Goal: Task Accomplishment & Management: Complete application form

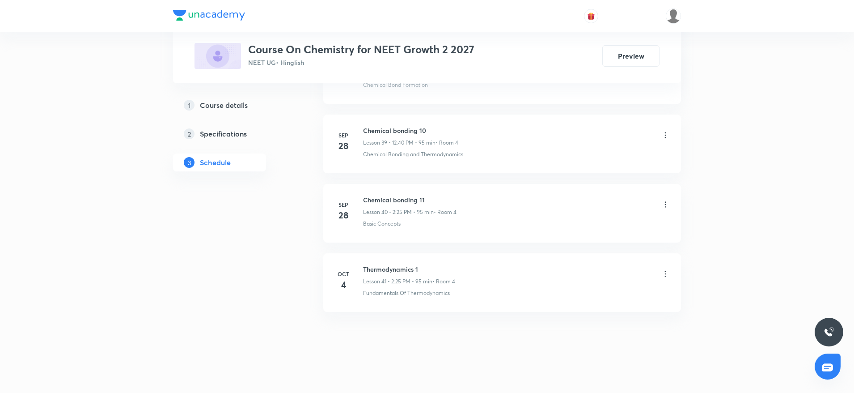
scroll to position [3166, 0]
click at [395, 266] on h6 "Thermodynamics 1" at bounding box center [409, 265] width 92 height 9
copy h6 "Thermodynamics 1"
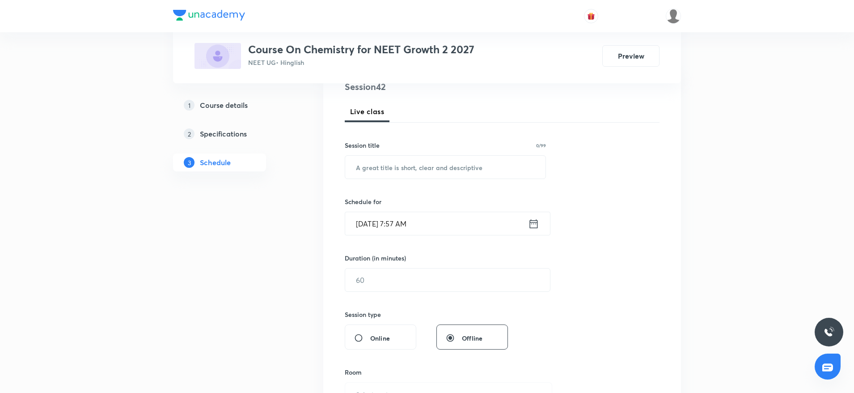
scroll to position [141, 0]
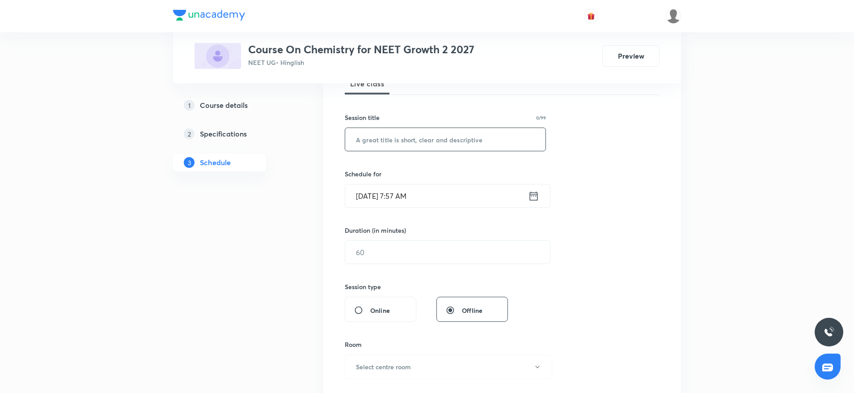
click at [395, 135] on input "text" at bounding box center [445, 139] width 200 height 23
paste input "Thermodynamics 1"
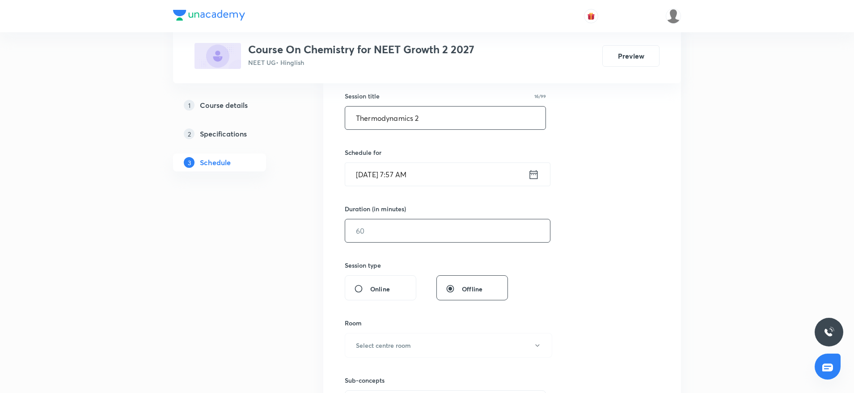
scroll to position [163, 0]
type input "Thermodynamics 2"
click at [446, 175] on input "Oct 5, 2025, 7:57 AM" at bounding box center [436, 173] width 183 height 23
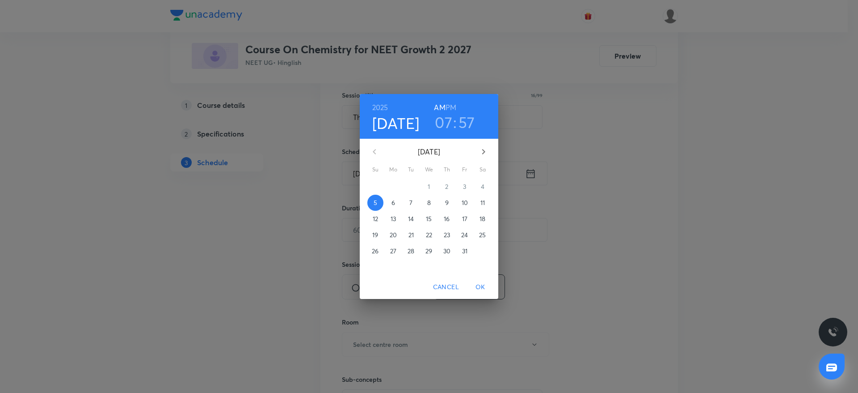
click at [447, 119] on h3 "07" at bounding box center [443, 122] width 17 height 19
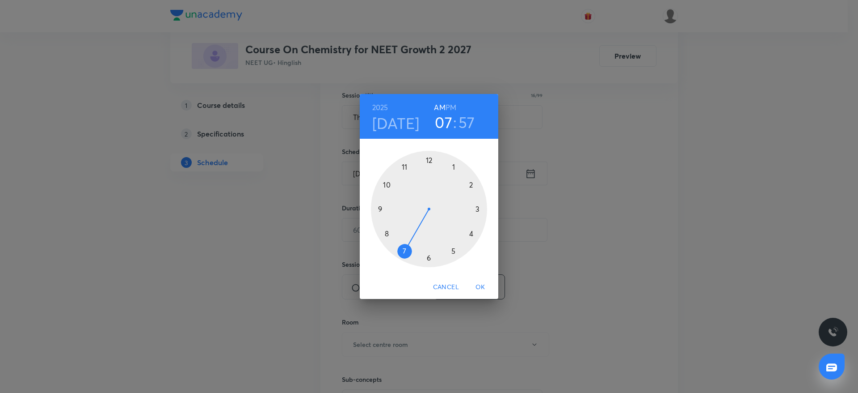
click at [379, 207] on div at bounding box center [429, 209] width 116 height 116
click at [429, 161] on div at bounding box center [429, 209] width 116 height 116
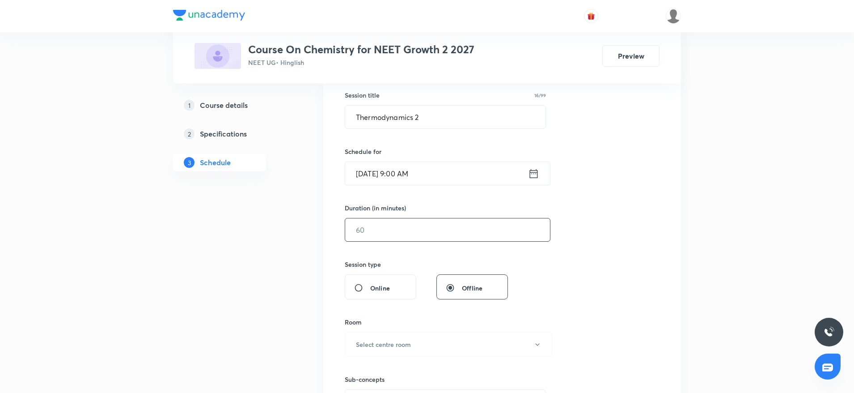
click at [405, 233] on input "text" at bounding box center [447, 229] width 205 height 23
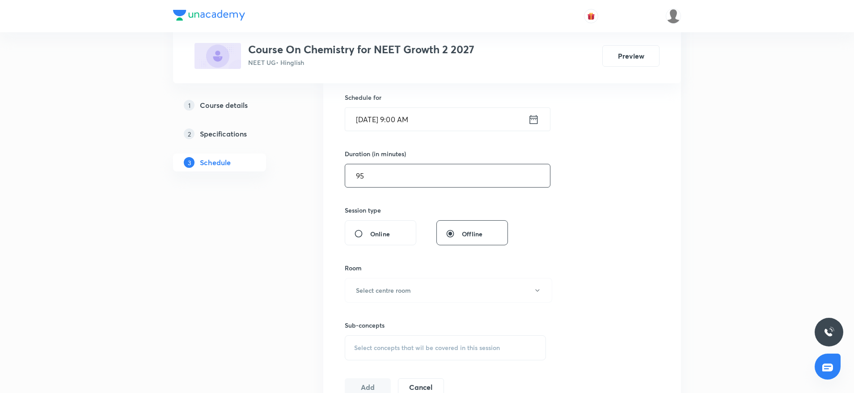
scroll to position [221, 0]
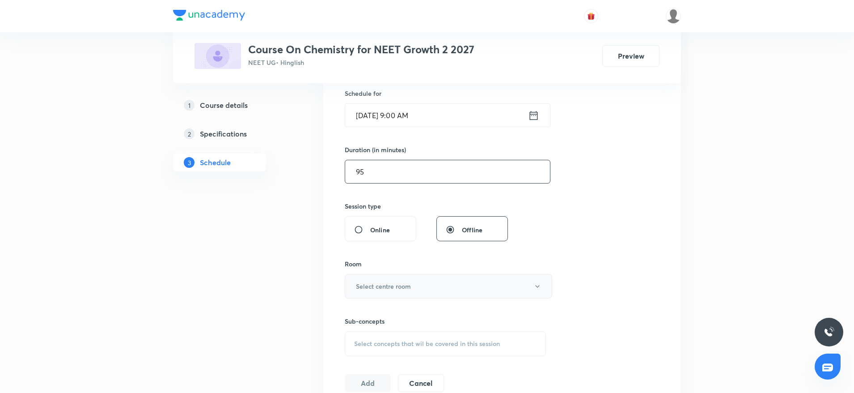
type input "95"
click at [372, 286] on h6 "Select centre room" at bounding box center [383, 285] width 55 height 9
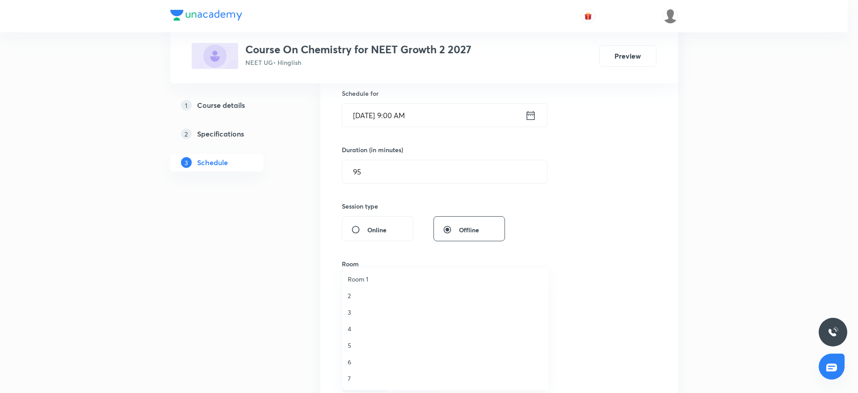
click at [350, 326] on span "4" at bounding box center [446, 328] width 196 height 9
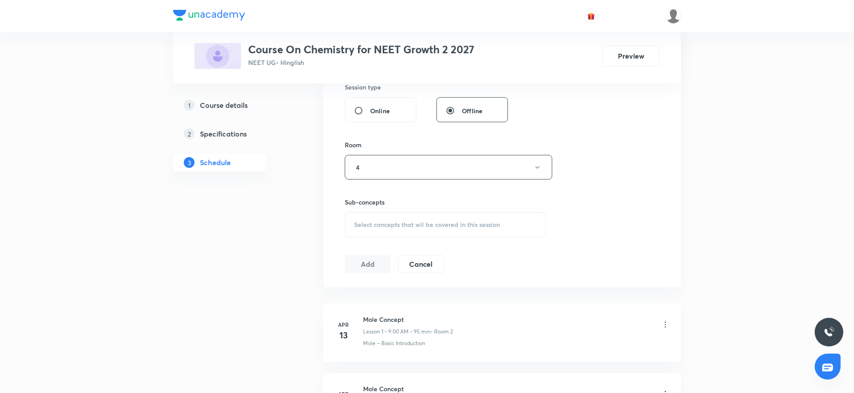
scroll to position [344, 0]
click at [409, 224] on div "Select concepts that wil be covered in this session" at bounding box center [445, 220] width 201 height 25
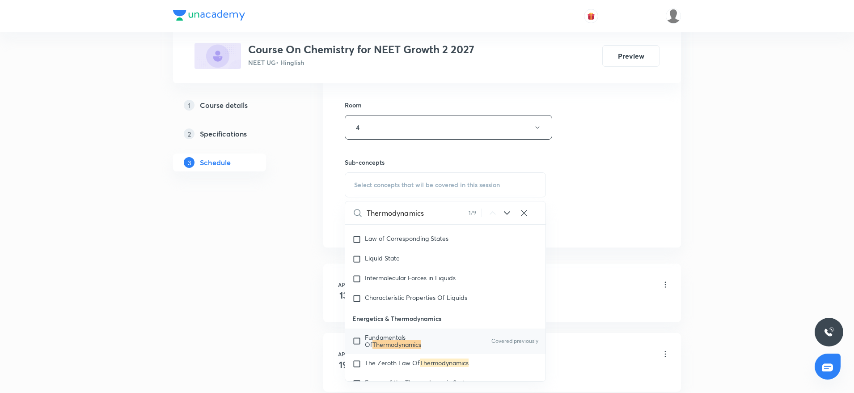
scroll to position [2083, 0]
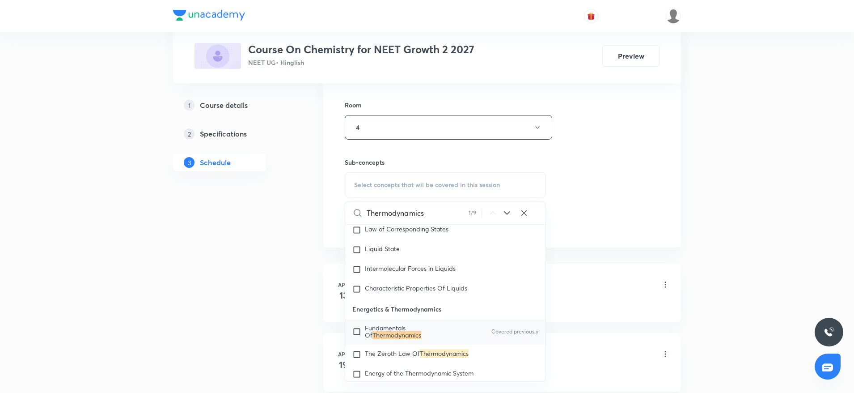
type input "Thermodynamics"
click at [406, 338] on span "Fundamentals Of" at bounding box center [385, 331] width 41 height 16
checkbox input "true"
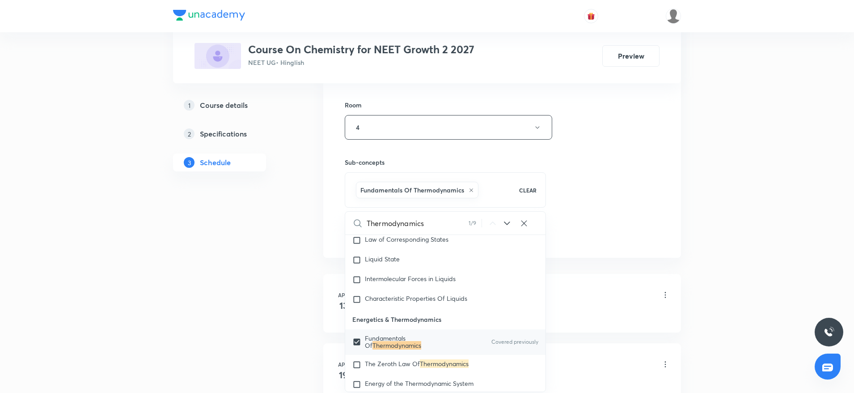
click at [657, 131] on div "Session 42 Live class Session title 16/99 Thermodynamics 2 ​ Schedule for Oct 5…" at bounding box center [502, 28] width 315 height 430
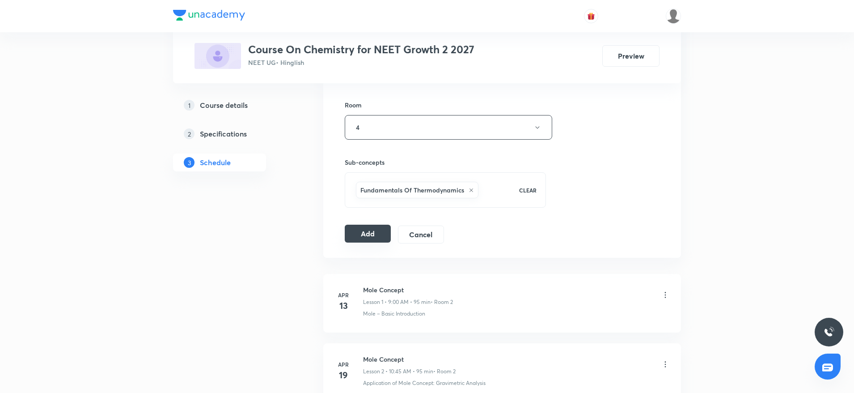
click at [378, 234] on button "Add" at bounding box center [368, 233] width 46 height 18
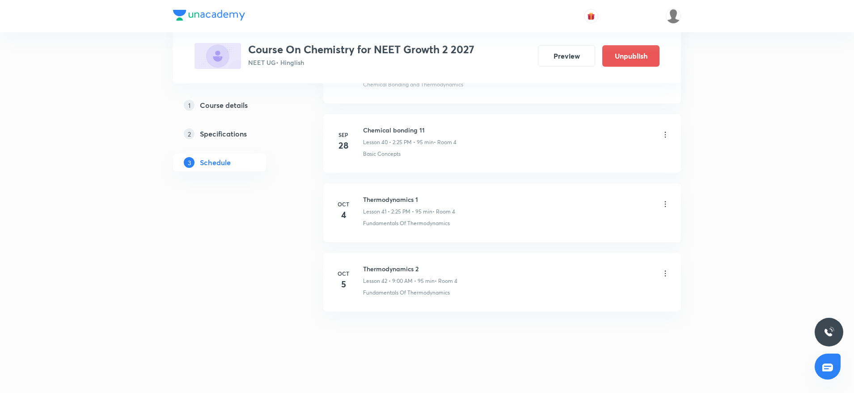
scroll to position [2825, 0]
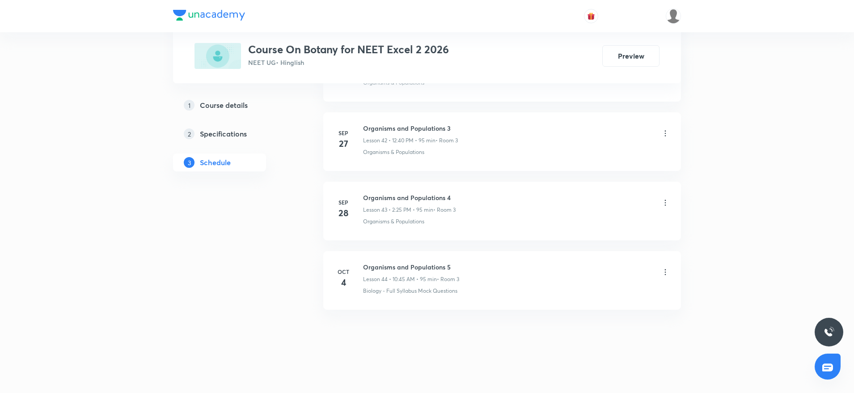
scroll to position [3374, 0]
click at [382, 271] on div "Organisms and Populations 5 Lesson 44 • 10:45 AM • 95 min • Room 3" at bounding box center [411, 271] width 96 height 21
click at [374, 268] on h6 "Organisms and Populations 5" at bounding box center [411, 265] width 96 height 9
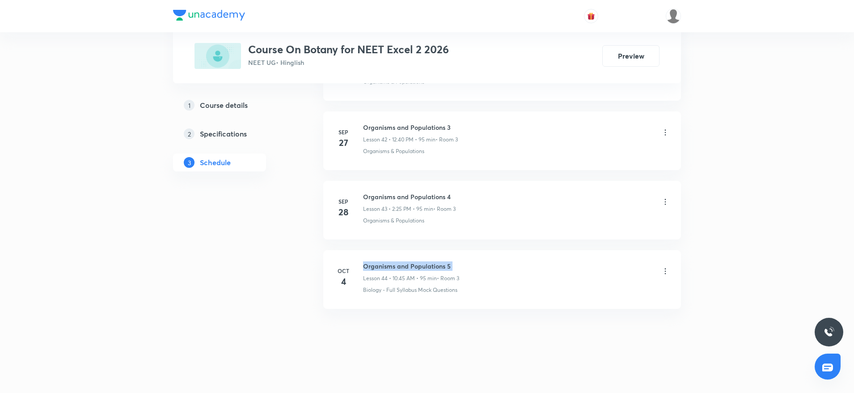
click at [374, 268] on h6 "Organisms and Populations 5" at bounding box center [411, 265] width 96 height 9
copy h6 "Organisms and Populations 5"
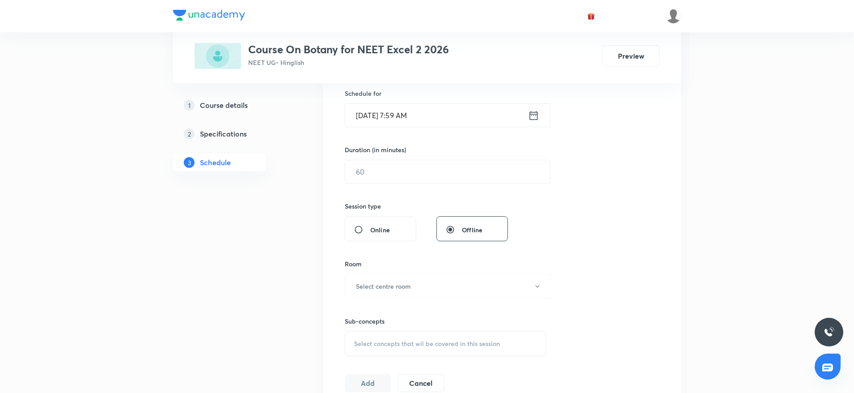
scroll to position [0, 0]
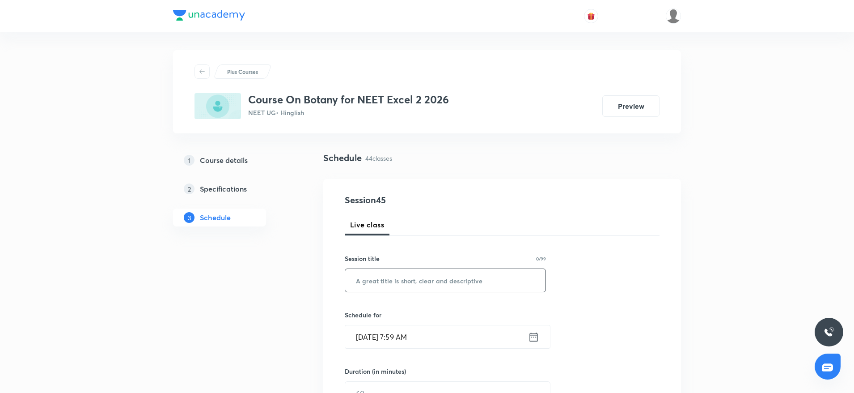
click at [388, 276] on input "text" at bounding box center [445, 280] width 200 height 23
paste input "Organisms and Populations 5"
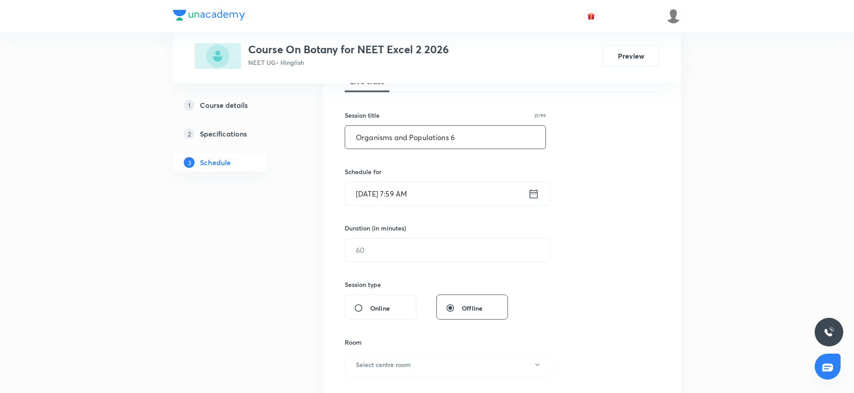
scroll to position [145, 0]
type input "Organisms and Populations 6"
click at [445, 187] on input "[DATE] 7:59 AM" at bounding box center [436, 191] width 183 height 23
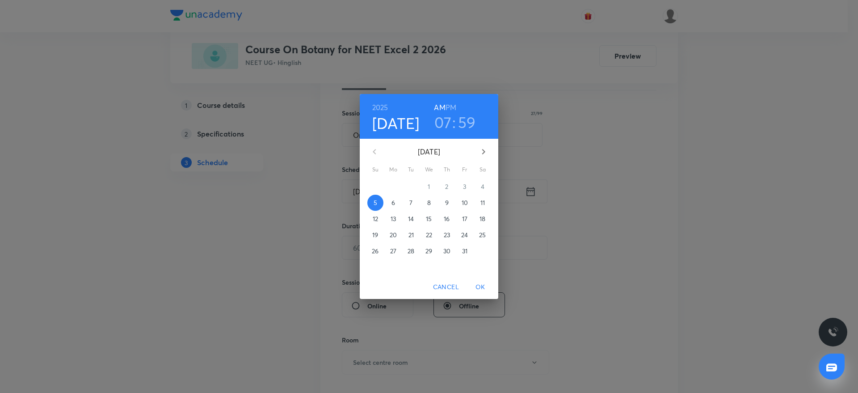
click at [446, 129] on h3 "07" at bounding box center [443, 122] width 17 height 19
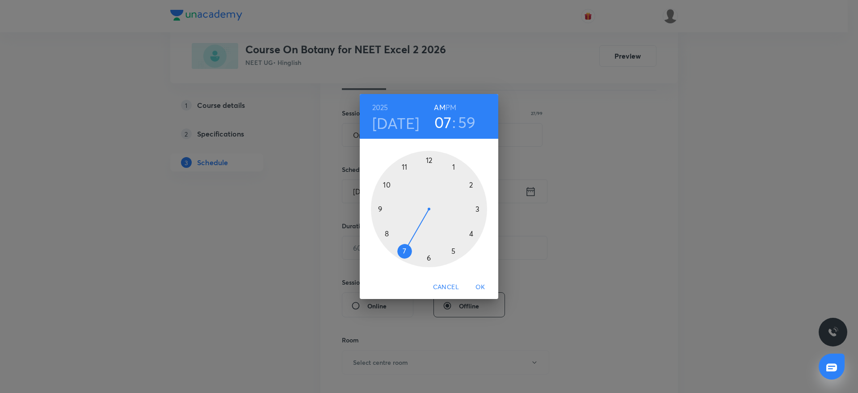
click at [380, 211] on div at bounding box center [429, 209] width 116 height 116
drag, startPoint x: 425, startPoint y: 157, endPoint x: 431, endPoint y: 157, distance: 5.4
click at [431, 157] on div at bounding box center [429, 209] width 116 height 116
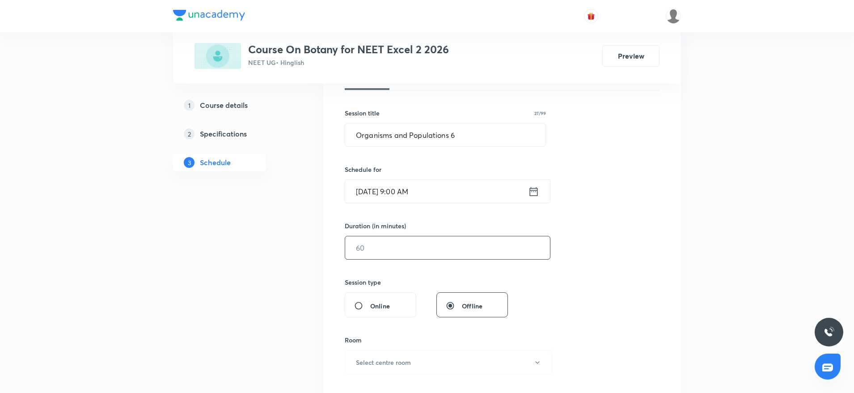
click at [404, 246] on input "text" at bounding box center [447, 247] width 205 height 23
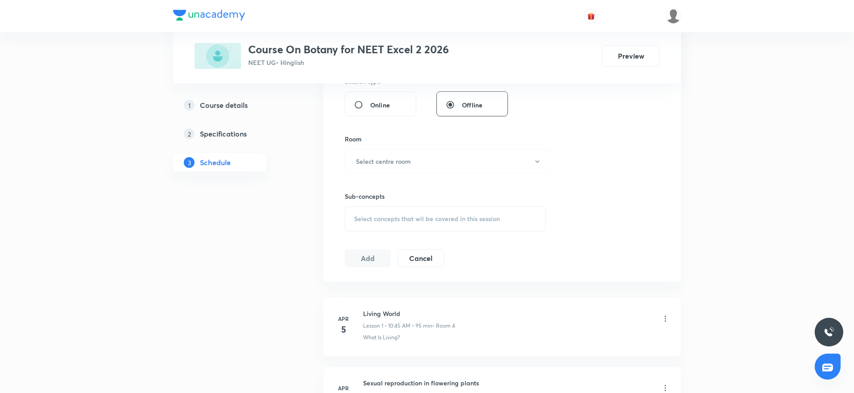
scroll to position [346, 0]
type input "95"
click at [399, 157] on h6 "Select centre room" at bounding box center [383, 160] width 55 height 9
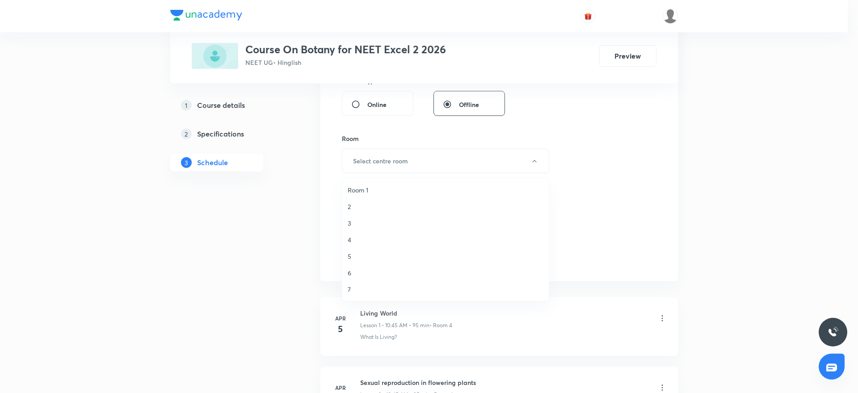
click at [351, 221] on span "3" at bounding box center [446, 222] width 196 height 9
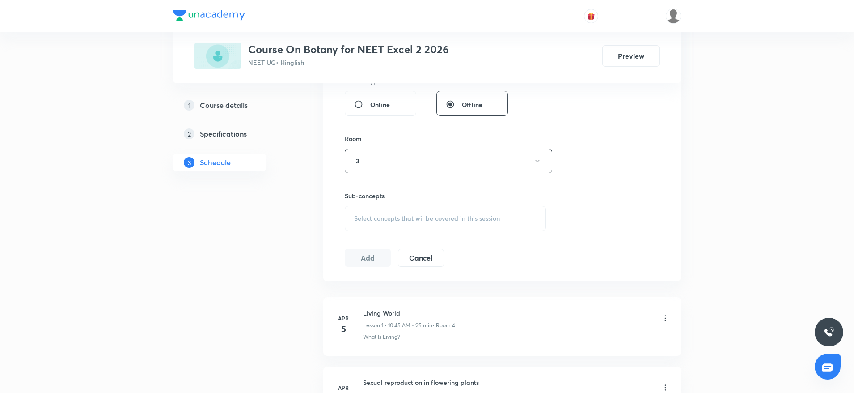
click at [376, 211] on div "Select concepts that wil be covered in this session" at bounding box center [445, 218] width 201 height 25
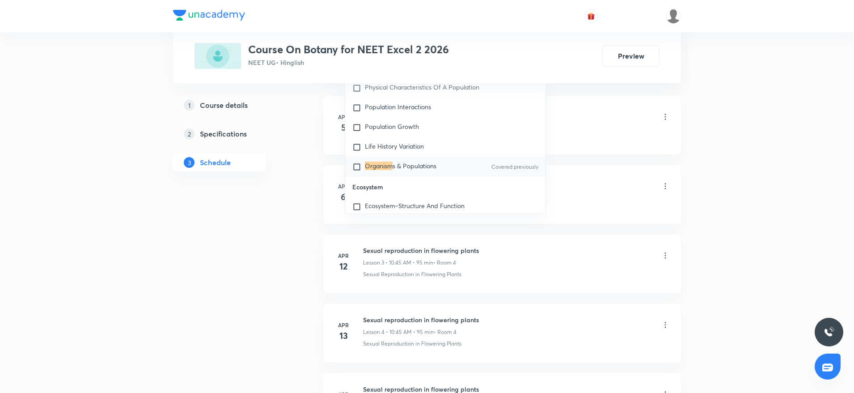
scroll to position [528, 0]
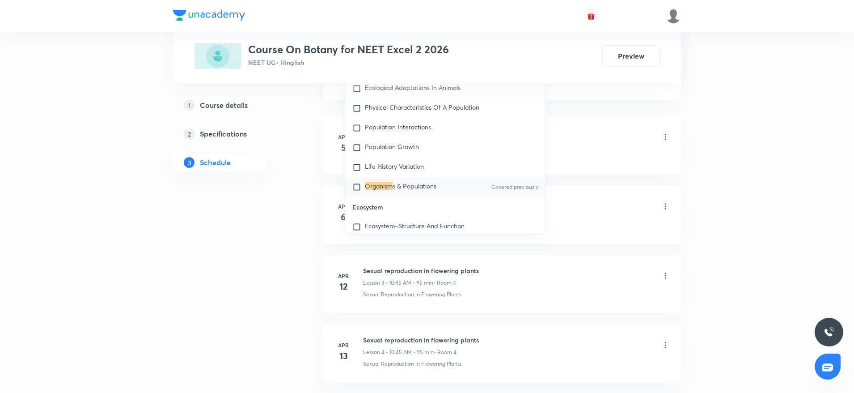
type input "Organism"
click at [412, 188] on span "s & Populations" at bounding box center [415, 186] width 44 height 8
checkbox input "true"
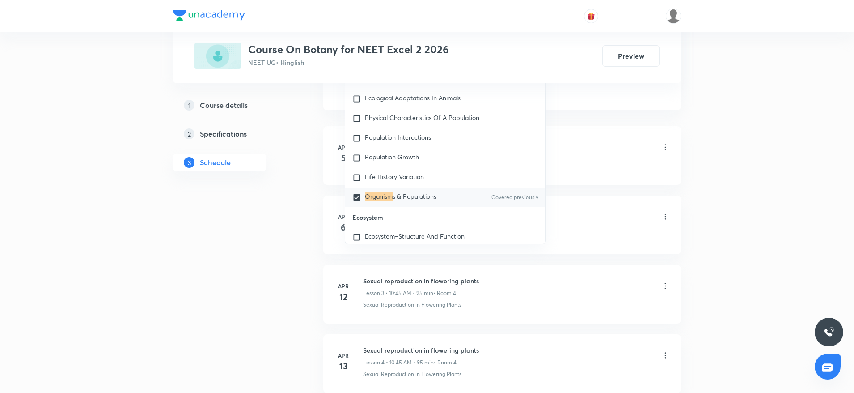
click at [626, 144] on div "Living World Lesson 1 • 10:45 AM • 95 min • Room 4" at bounding box center [516, 147] width 307 height 21
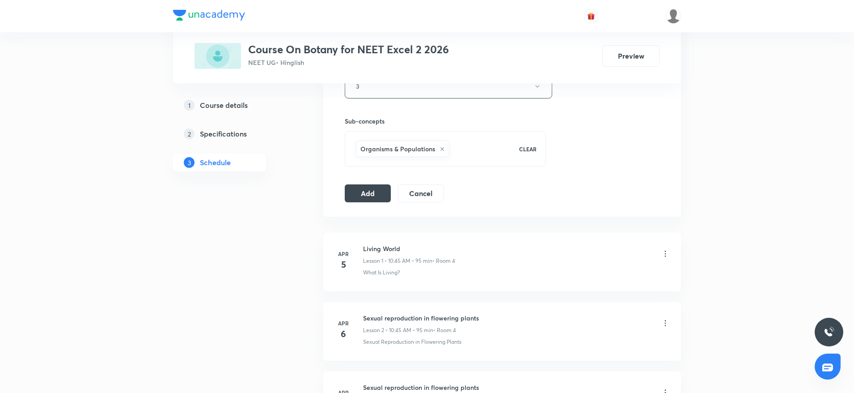
scroll to position [358, 0]
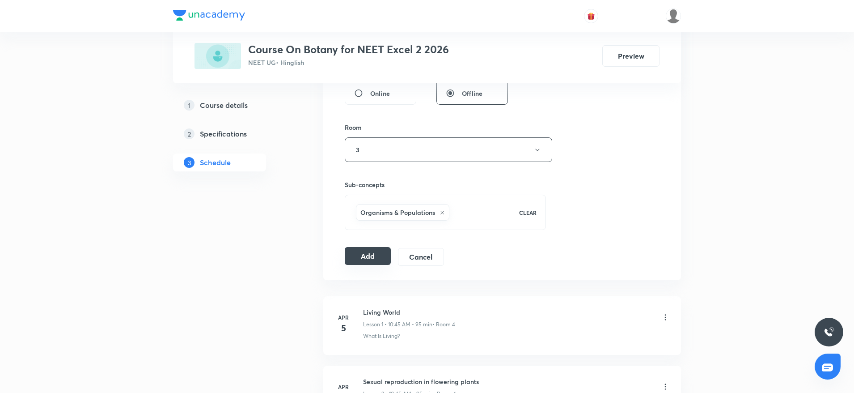
click at [364, 252] on button "Add" at bounding box center [368, 256] width 46 height 18
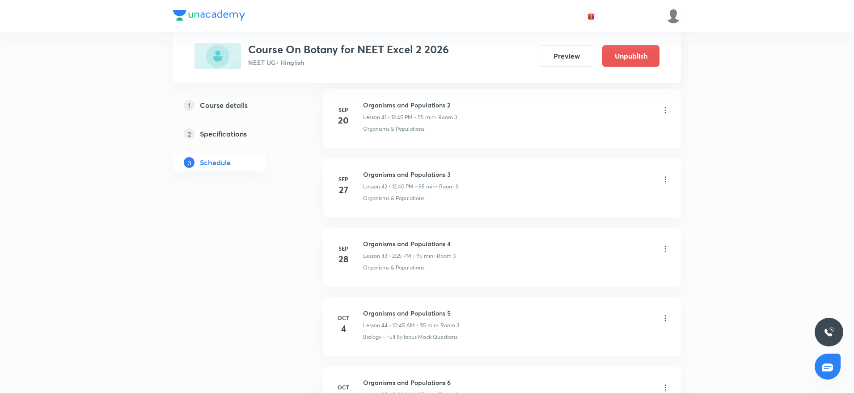
scroll to position [3032, 0]
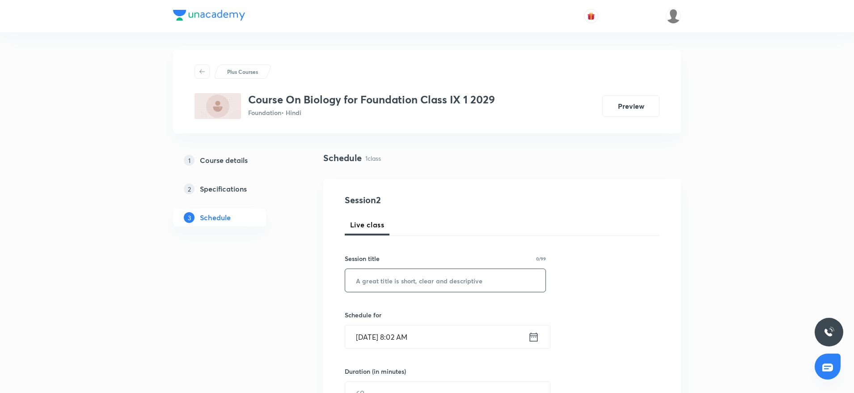
click at [376, 275] on input "text" at bounding box center [445, 280] width 200 height 23
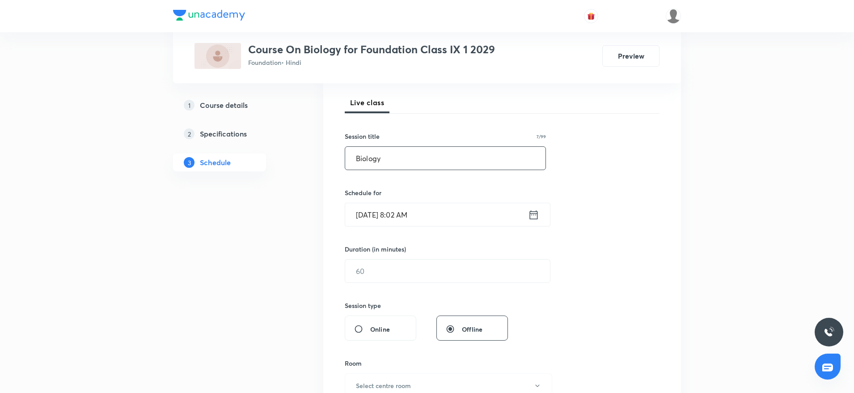
scroll to position [150, 0]
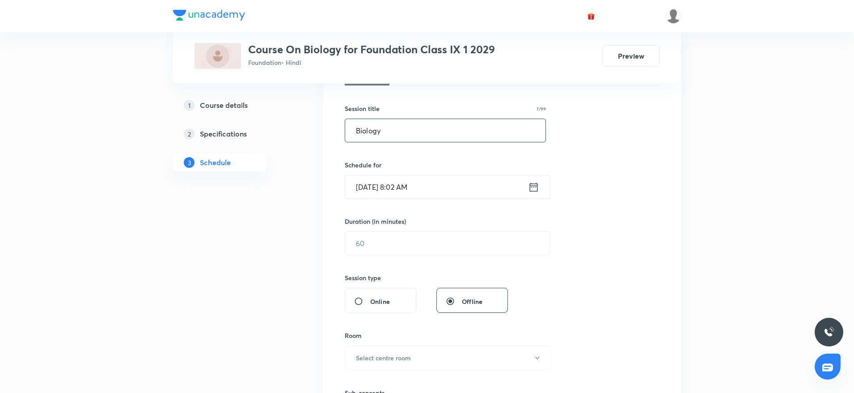
type input "Biology"
click at [447, 193] on input "Oct 5, 2025, 8:02 AM" at bounding box center [436, 186] width 183 height 23
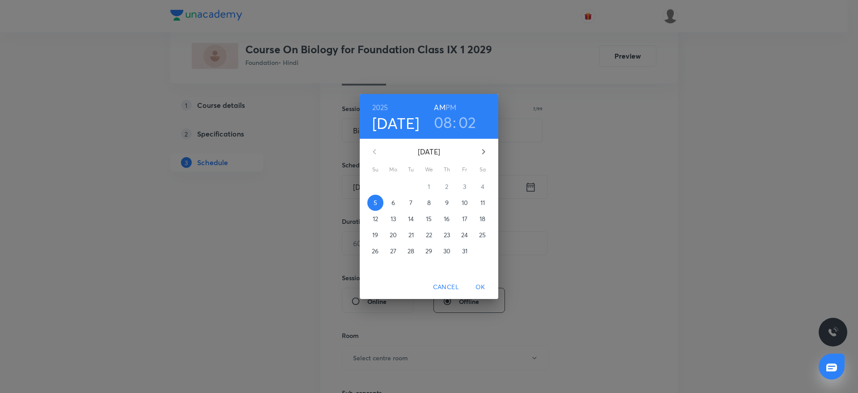
click at [449, 129] on h3 "08" at bounding box center [443, 122] width 18 height 19
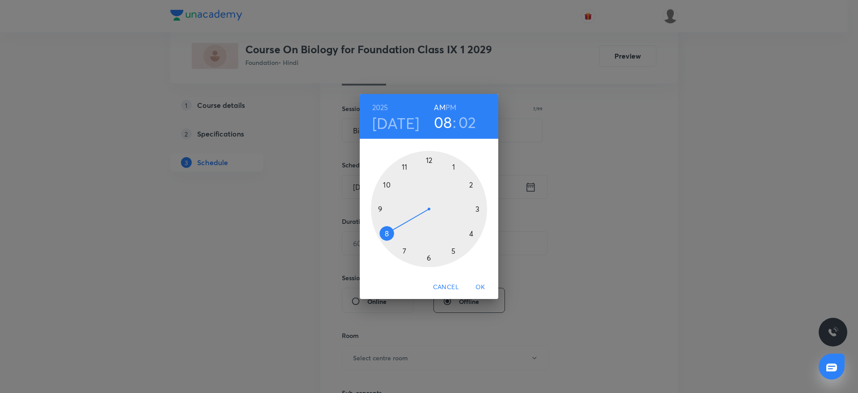
click at [383, 207] on div at bounding box center [429, 209] width 116 height 116
click at [427, 156] on div at bounding box center [429, 209] width 116 height 116
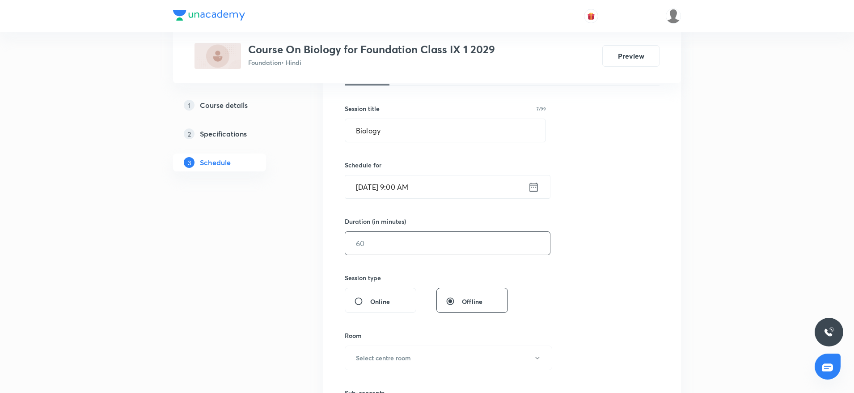
click at [373, 238] on input "text" at bounding box center [447, 243] width 205 height 23
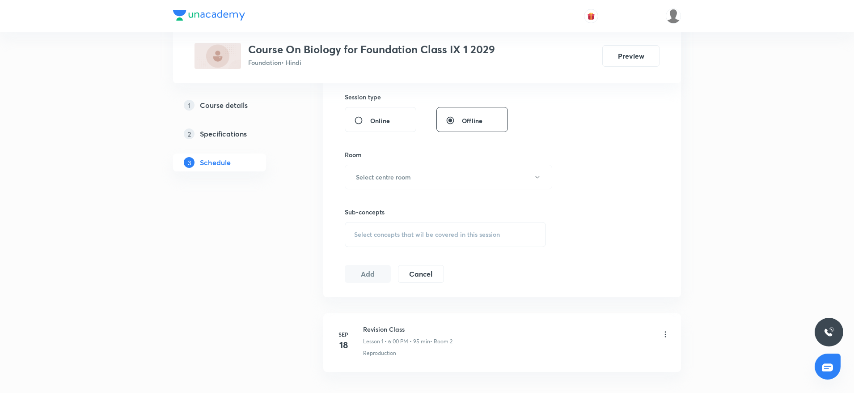
scroll to position [331, 0]
type input "60"
click at [372, 184] on button "Select centre room" at bounding box center [448, 176] width 207 height 25
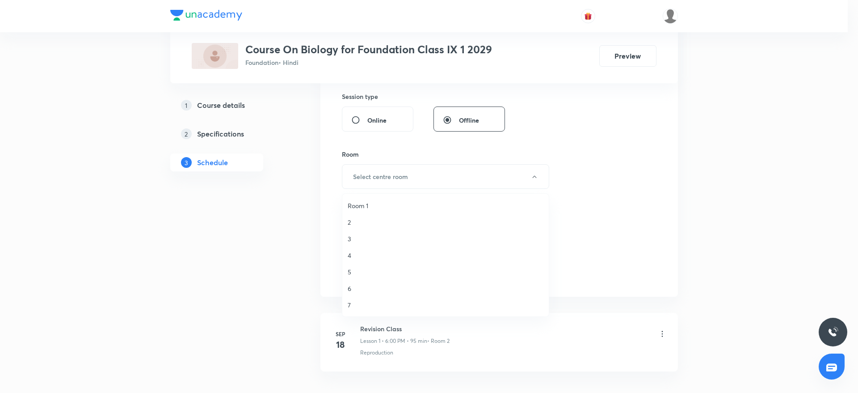
click at [359, 220] on span "2" at bounding box center [446, 221] width 196 height 9
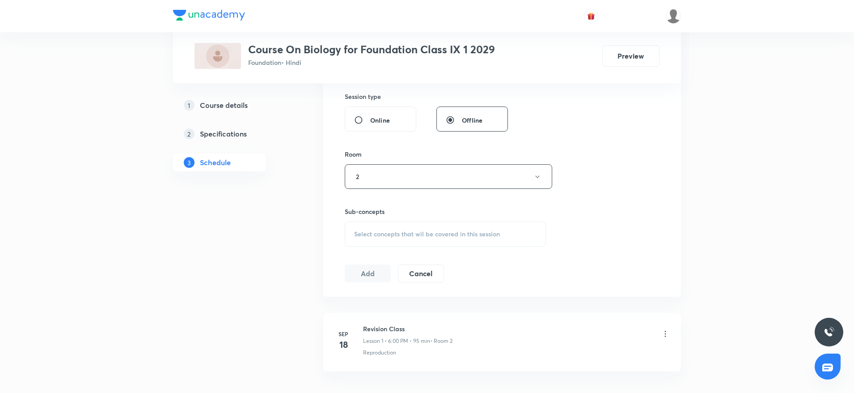
click at [388, 227] on div "Select concepts that wil be covered in this session" at bounding box center [445, 233] width 201 height 25
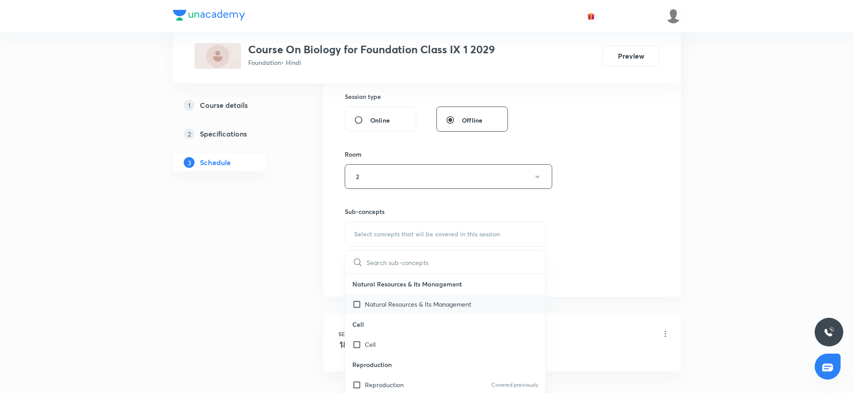
click at [387, 304] on p "Natural Resources & Its Management" at bounding box center [418, 303] width 106 height 9
checkbox input "true"
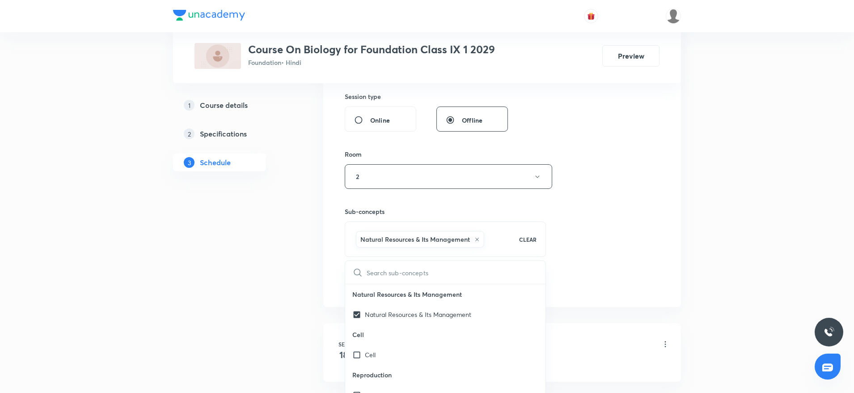
drag, startPoint x: 543, startPoint y: 244, endPoint x: 578, endPoint y: 239, distance: 34.8
click at [578, 239] on div "Session 2 Live class Session title 7/99 Biology ​ Schedule for Oct 5, 2025, 9:0…" at bounding box center [502, 77] width 315 height 430
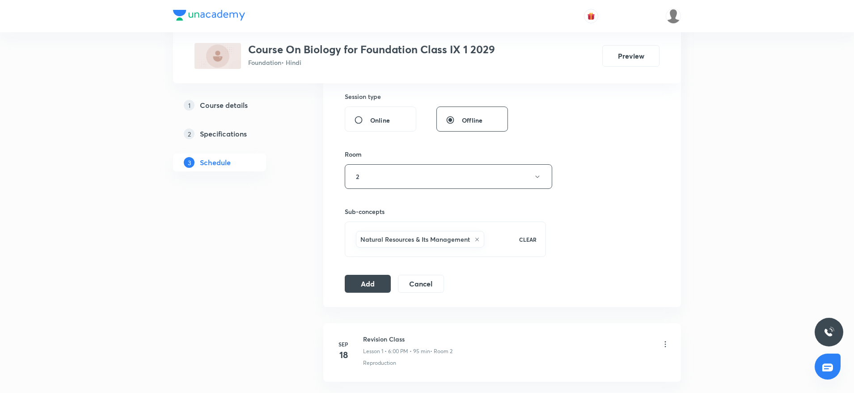
click at [578, 239] on div "Session 2 Live class Session title 7/99 Biology ​ Schedule for Oct 5, 2025, 9:0…" at bounding box center [502, 77] width 315 height 430
click at [368, 282] on button "Add" at bounding box center [368, 283] width 46 height 18
click at [367, 282] on button "Add" at bounding box center [368, 283] width 46 height 18
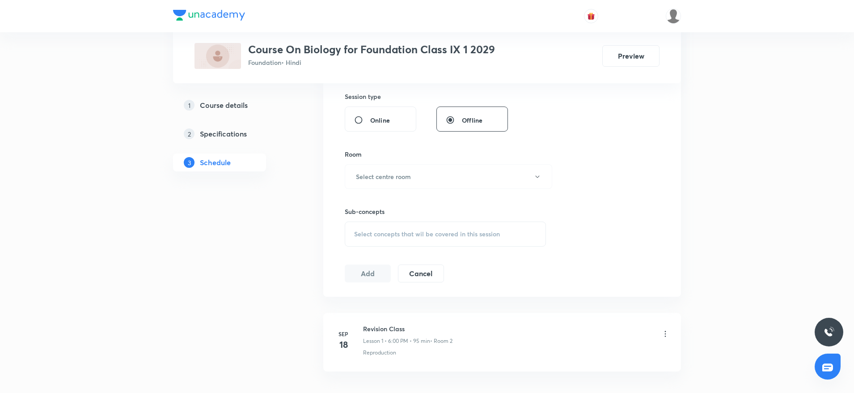
scroll to position [0, 0]
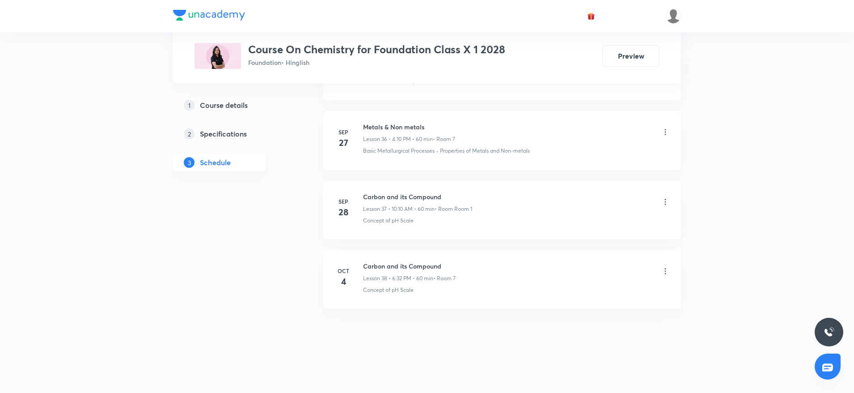
click at [405, 263] on h6 "Carbon and its Compound" at bounding box center [409, 265] width 93 height 9
copy h6 "Carbon and its Compound"
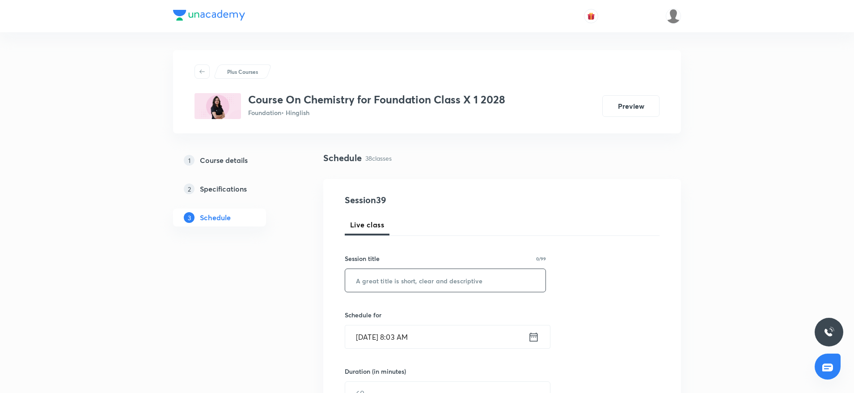
click at [384, 277] on input "text" at bounding box center [445, 280] width 200 height 23
paste input "Carbon and its Compound"
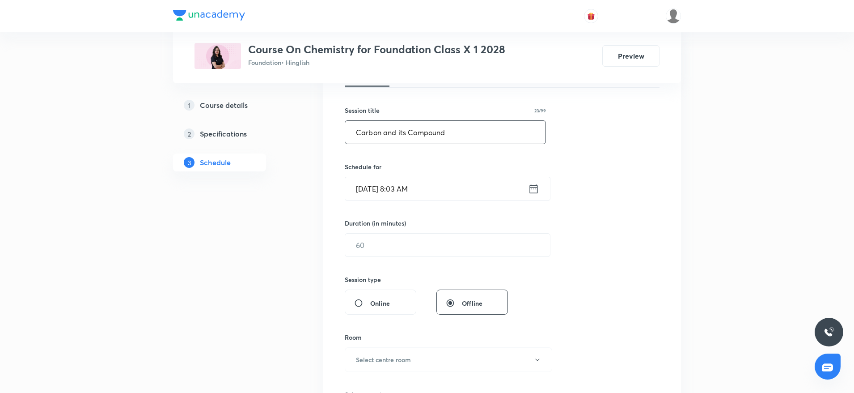
scroll to position [150, 0]
type input "Carbon and its Compound"
click at [435, 177] on input "Oct 5, 2025, 8:03 AM" at bounding box center [436, 186] width 183 height 23
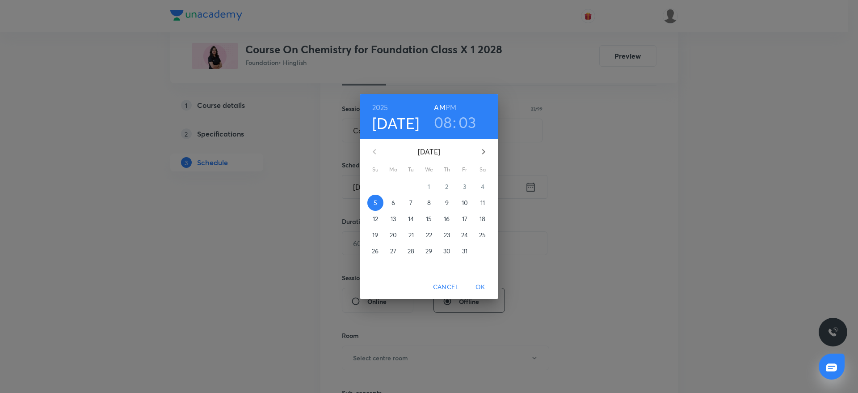
click at [447, 131] on h3 "08" at bounding box center [443, 122] width 18 height 19
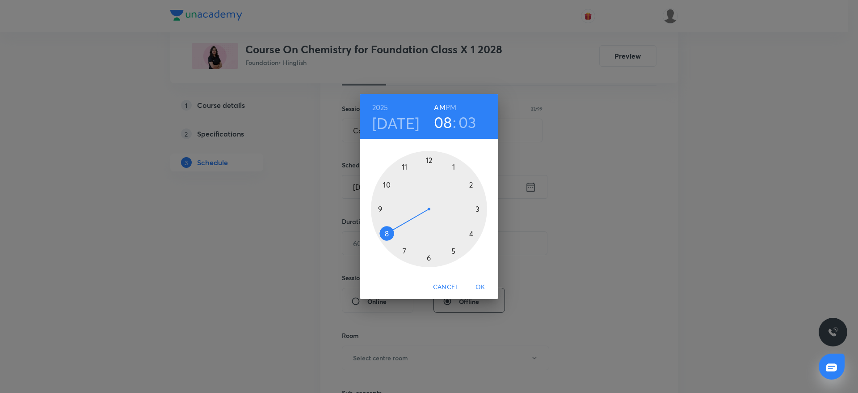
click at [447, 131] on h3 "08" at bounding box center [443, 122] width 18 height 19
click at [377, 209] on div at bounding box center [429, 209] width 116 height 116
click at [429, 158] on div at bounding box center [429, 209] width 116 height 116
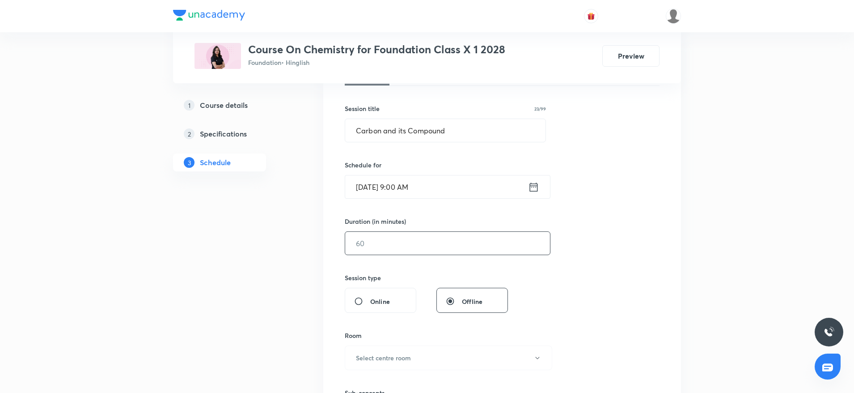
click at [408, 243] on input "text" at bounding box center [447, 243] width 205 height 23
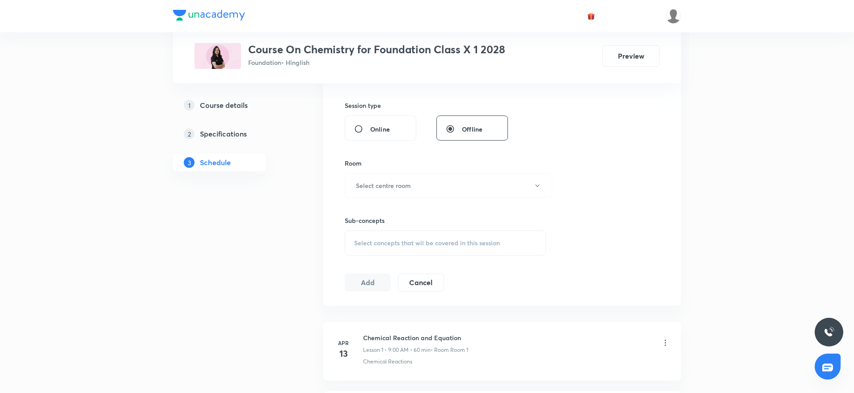
scroll to position [324, 0]
type input "60"
click at [381, 181] on h6 "Select centre room" at bounding box center [383, 182] width 55 height 9
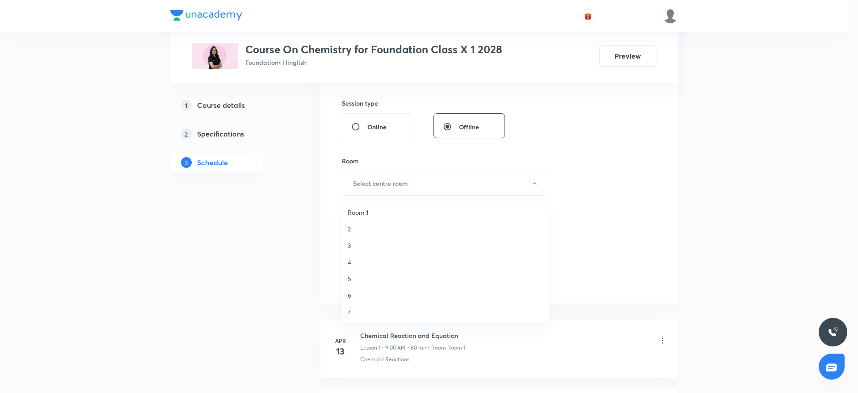
click at [351, 277] on span "5" at bounding box center [446, 278] width 196 height 9
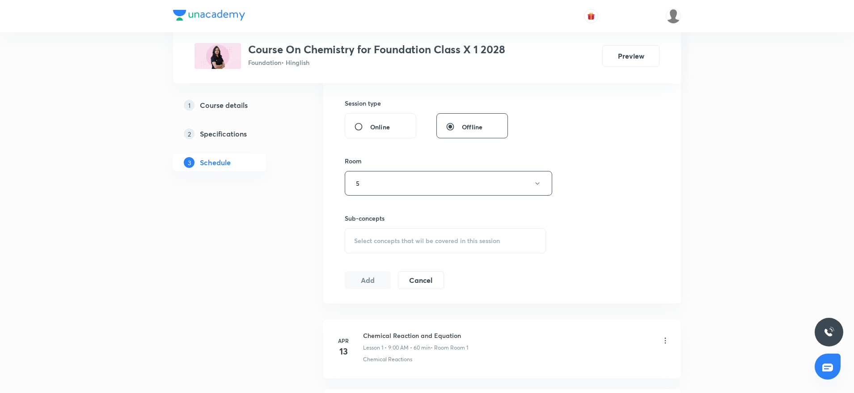
click at [398, 242] on span "Select concepts that wil be covered in this session" at bounding box center [427, 240] width 146 height 7
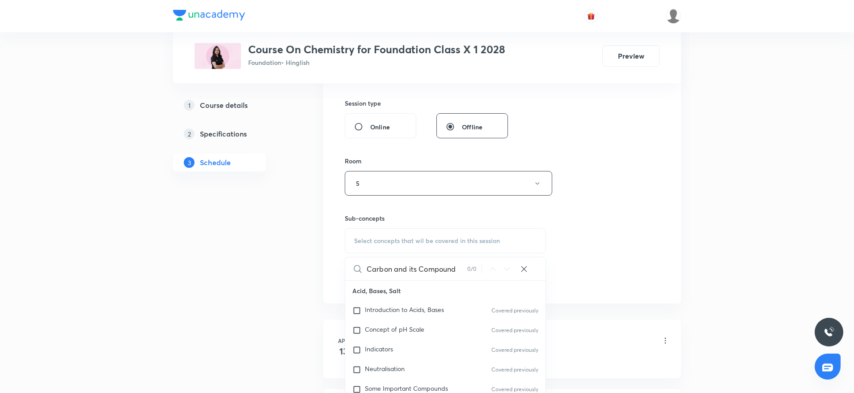
drag, startPoint x: 391, startPoint y: 268, endPoint x: 475, endPoint y: 257, distance: 84.9
click at [475, 257] on div "Carbon and its Compound 0 / 0 ​" at bounding box center [445, 268] width 200 height 23
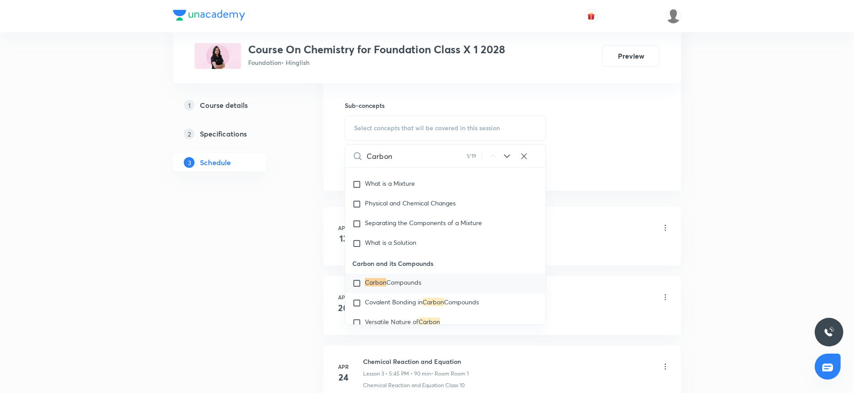
scroll to position [481, 0]
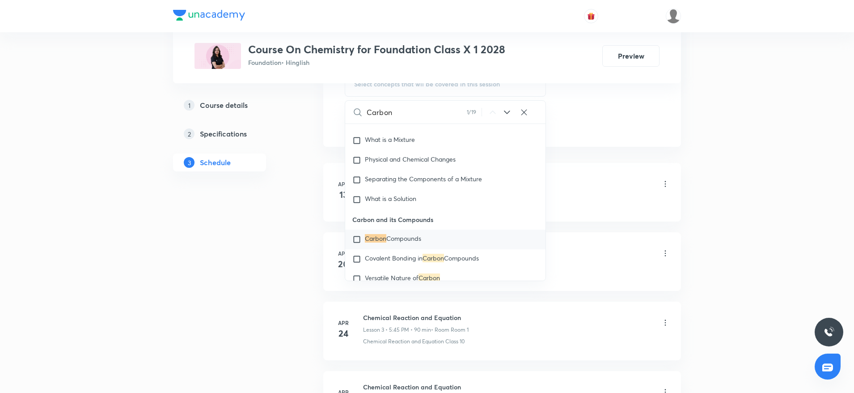
type input "Carbon"
click at [394, 234] on span "Compounds" at bounding box center [403, 238] width 35 height 8
checkbox input "true"
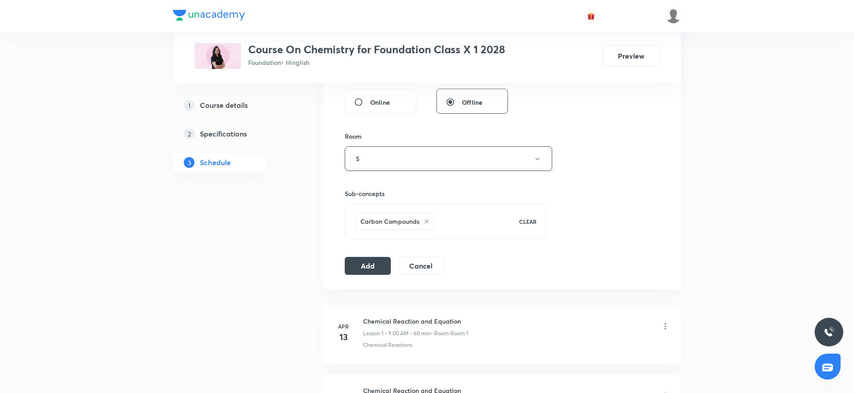
scroll to position [346, 0]
click at [368, 265] on button "Add" at bounding box center [368, 267] width 46 height 18
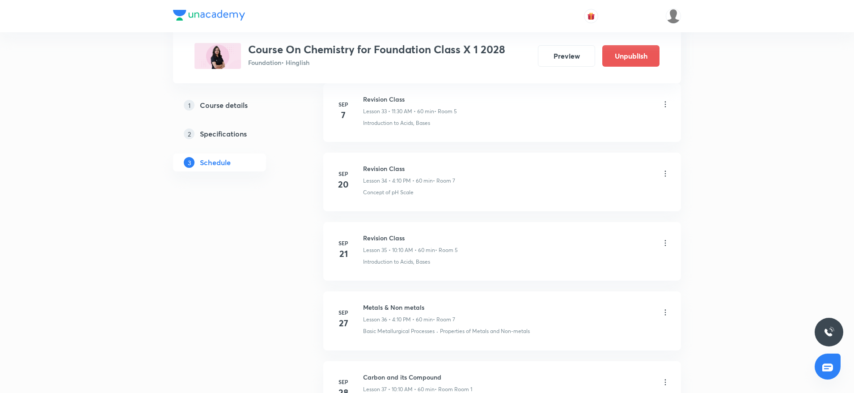
scroll to position [2625, 0]
